Goal: Find specific page/section: Find specific page/section

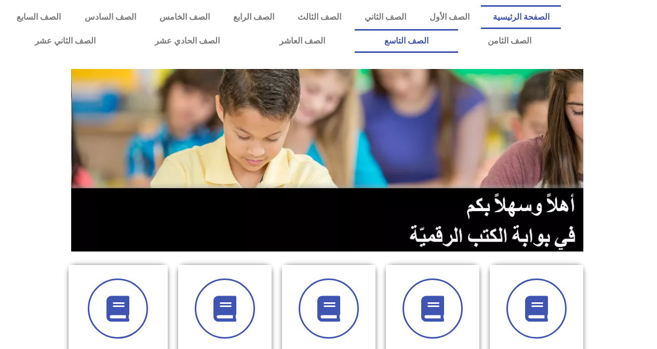
click at [458, 38] on link "الصف التاسع" at bounding box center [406, 41] width 103 height 24
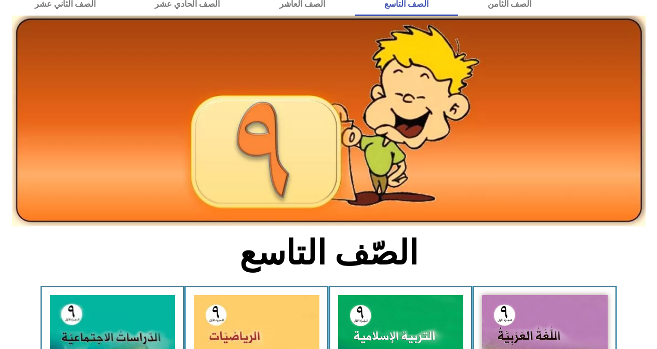
scroll to position [104, 0]
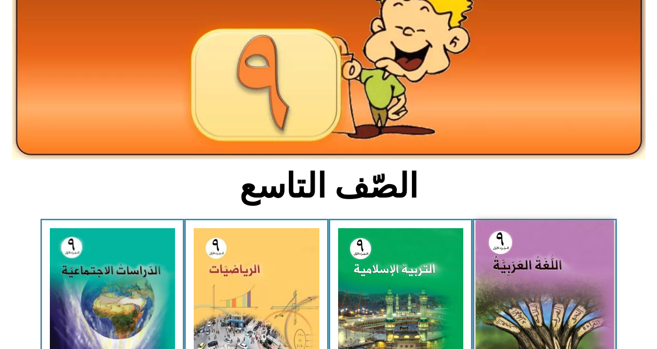
click at [570, 277] on img at bounding box center [544, 306] width 138 height 171
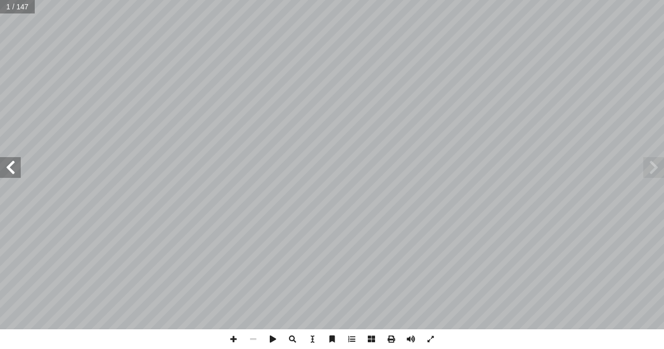
click at [5, 162] on span at bounding box center [10, 167] width 21 height 21
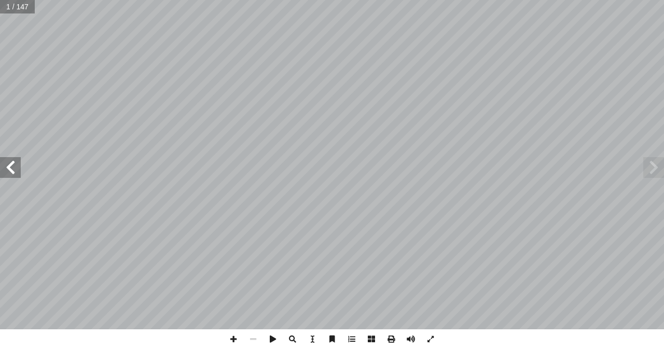
click at [5, 162] on span at bounding box center [10, 167] width 21 height 21
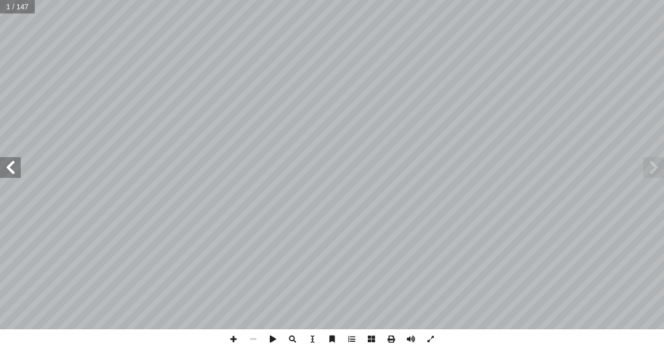
click at [5, 162] on span at bounding box center [10, 167] width 21 height 21
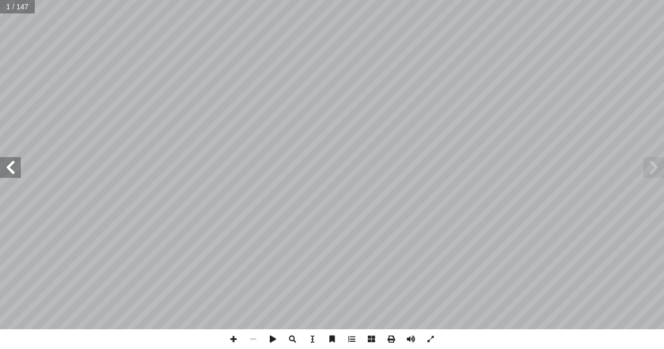
click at [5, 162] on span at bounding box center [10, 167] width 21 height 21
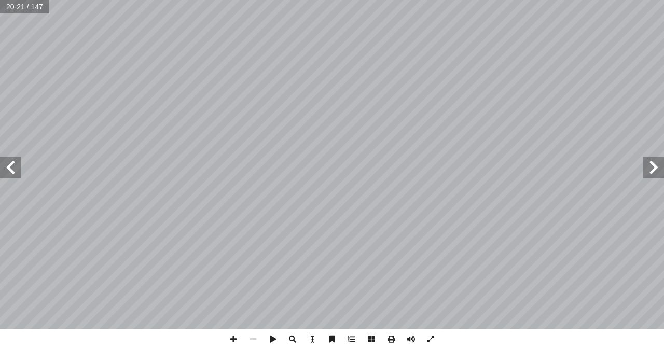
click at [5, 162] on span at bounding box center [10, 167] width 21 height 21
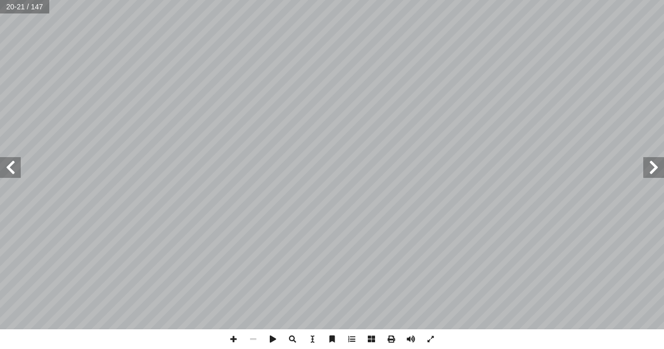
click at [5, 162] on span at bounding box center [10, 167] width 21 height 21
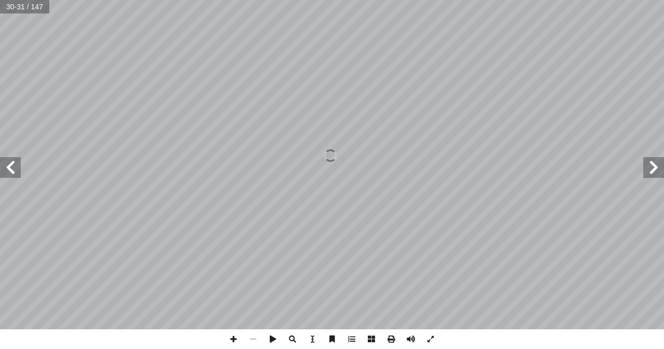
click at [5, 162] on span at bounding box center [10, 167] width 21 height 21
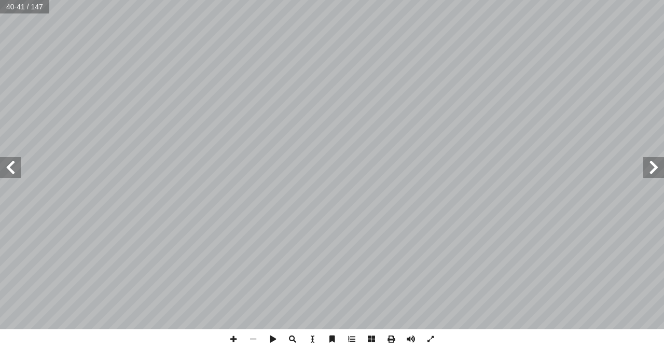
click at [650, 167] on span at bounding box center [654, 167] width 21 height 21
click at [18, 165] on span at bounding box center [10, 167] width 21 height 21
click at [656, 165] on span at bounding box center [654, 167] width 21 height 21
click at [236, 340] on span at bounding box center [234, 340] width 20 height 20
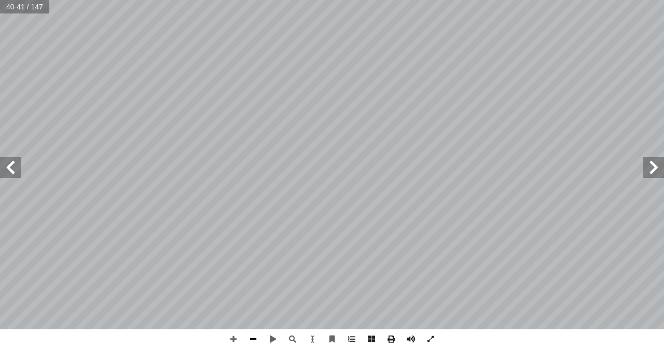
click at [248, 338] on span at bounding box center [253, 340] width 20 height 20
click at [238, 337] on span at bounding box center [234, 340] width 20 height 20
